Goal: Task Accomplishment & Management: Manage account settings

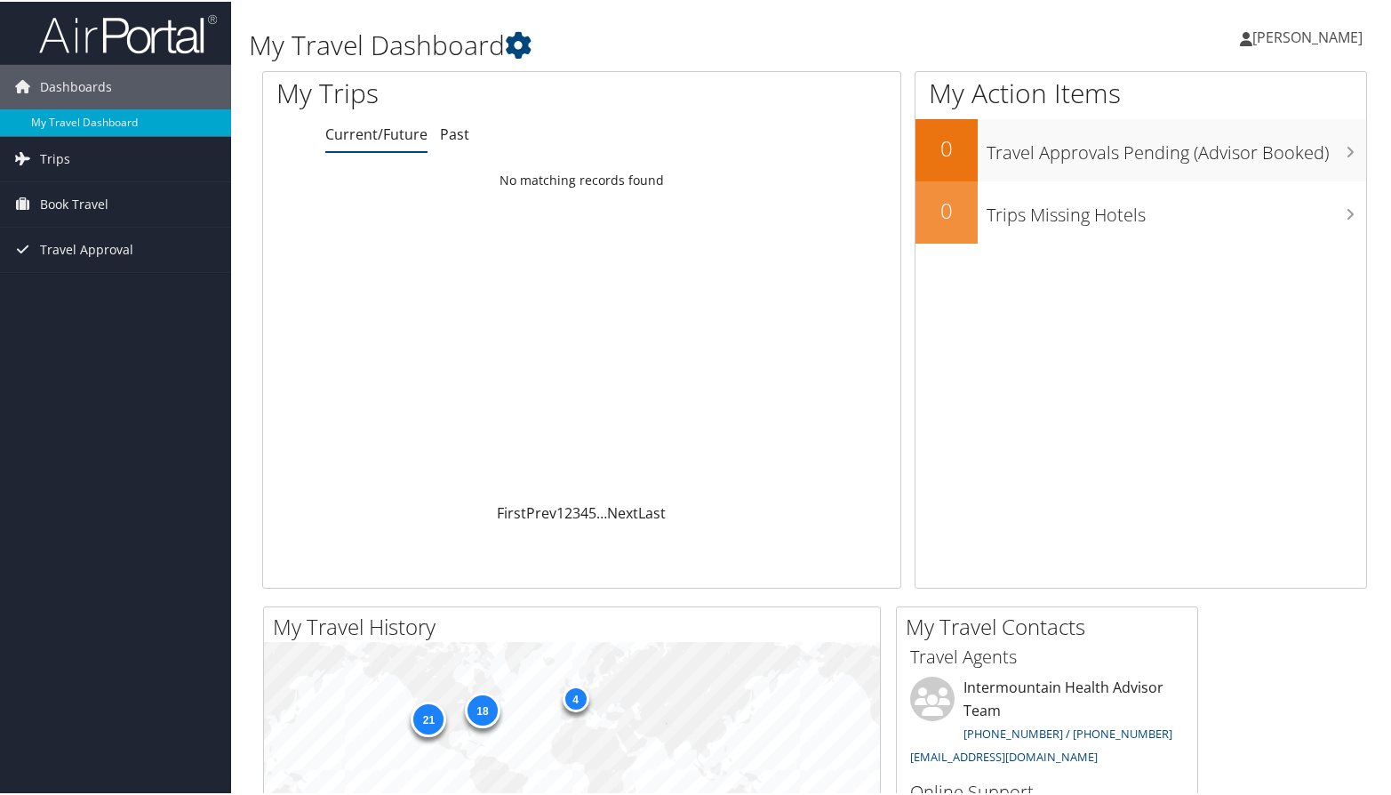
click at [1278, 39] on span "[PERSON_NAME]" at bounding box center [1308, 36] width 110 height 20
click at [1204, 106] on link "My Settings" at bounding box center [1260, 98] width 198 height 30
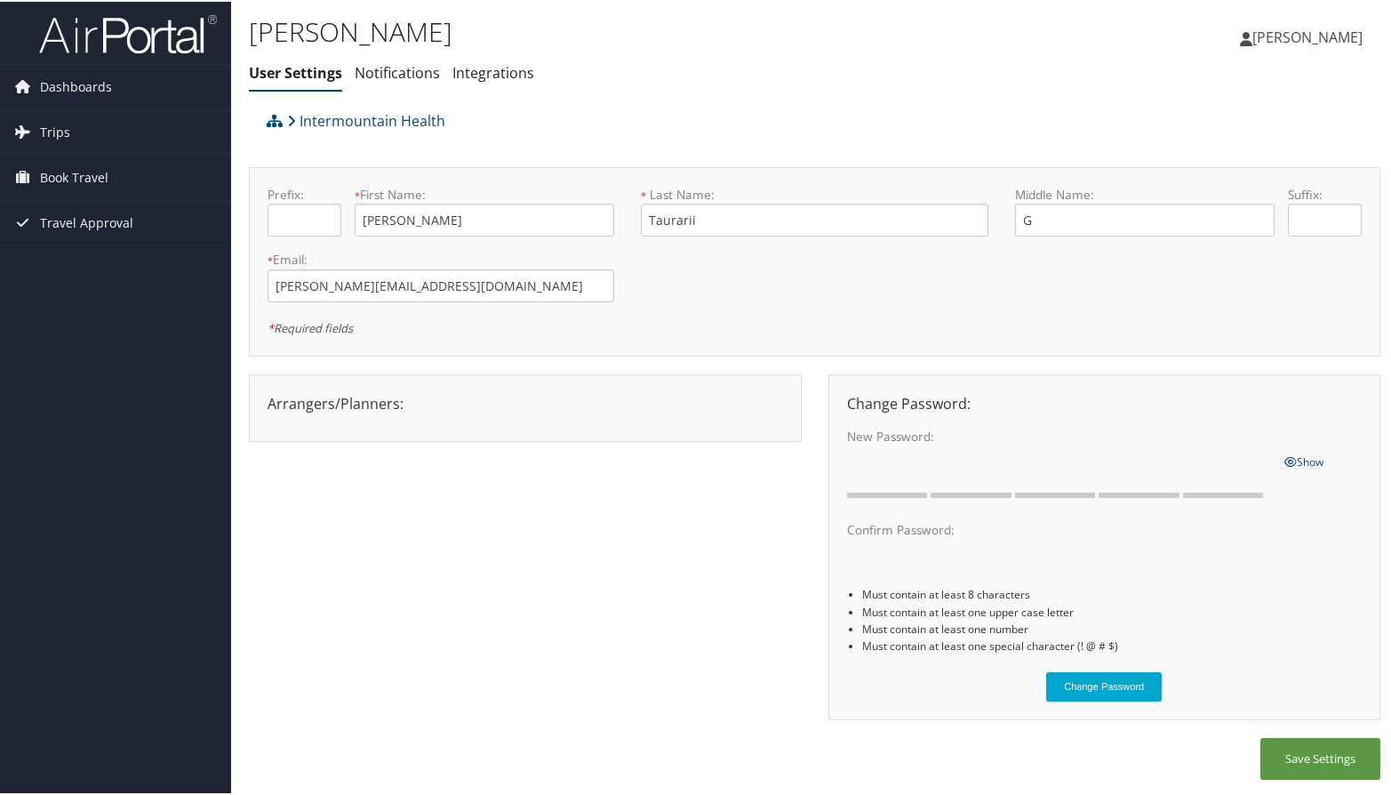
scroll to position [1, 0]
click at [1301, 28] on span "[PERSON_NAME]" at bounding box center [1308, 35] width 110 height 20
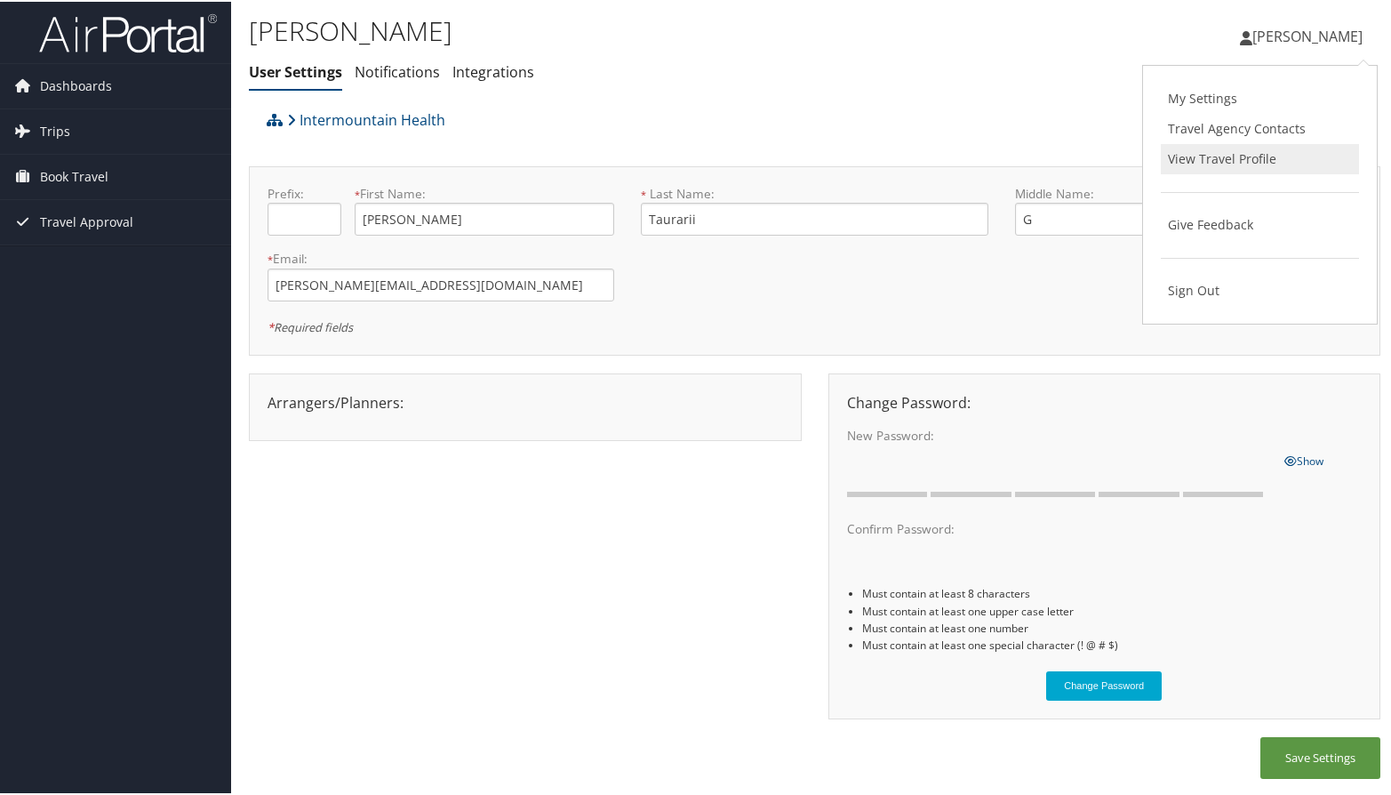
click at [1216, 165] on link "View Travel Profile" at bounding box center [1260, 157] width 198 height 30
